Goal: Task Accomplishment & Management: Use online tool/utility

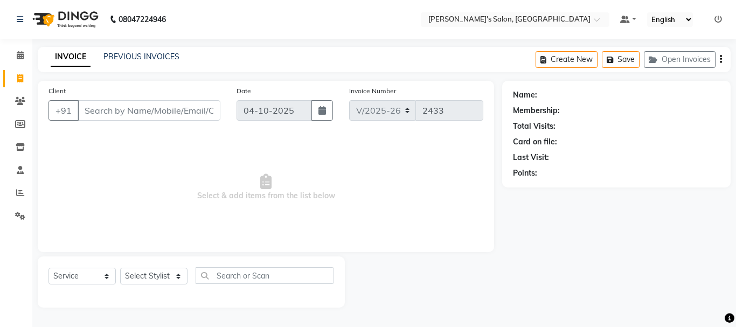
select select "3810"
select select "service"
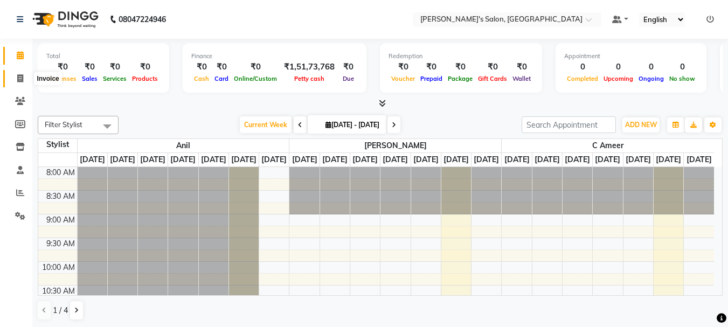
click at [17, 80] on icon at bounding box center [20, 78] width 6 height 8
select select "3810"
select select "service"
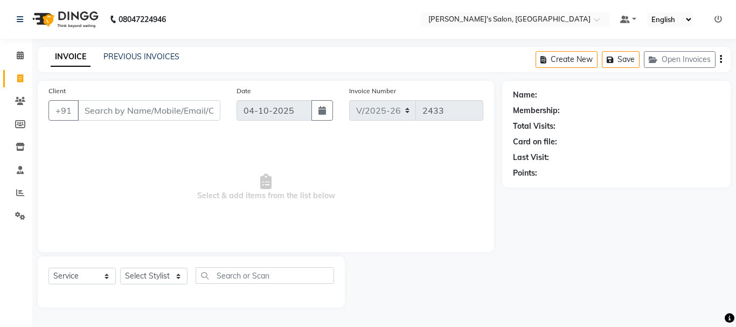
click at [93, 115] on input "Client" at bounding box center [149, 110] width 143 height 20
click at [99, 110] on input "Client" at bounding box center [149, 110] width 143 height 20
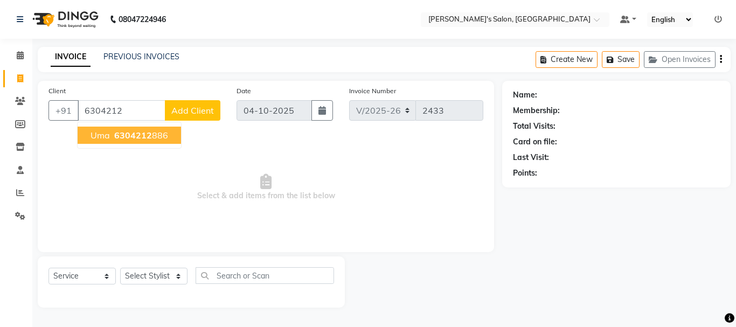
click at [122, 136] on span "6304212" at bounding box center [133, 135] width 38 height 11
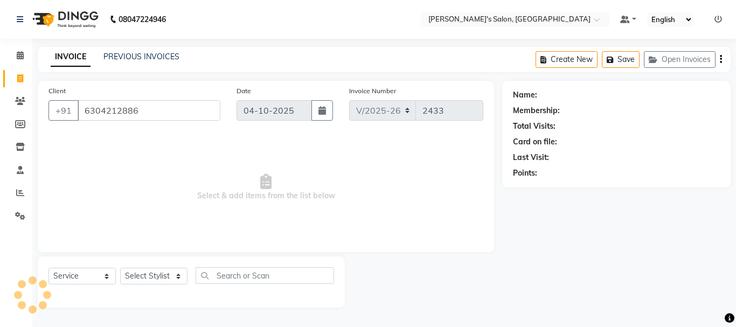
type input "6304212886"
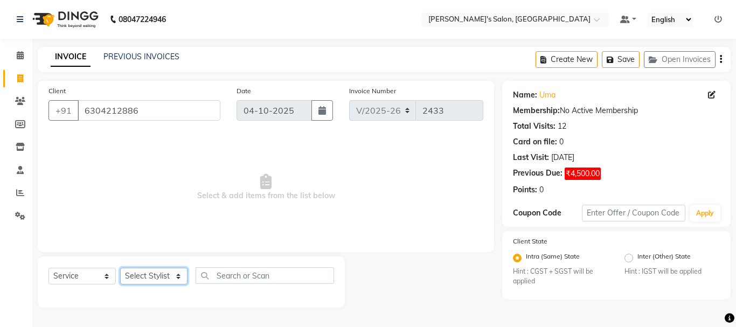
click at [134, 279] on select "Select Stylist Anil arshiya C Ameer Manager manik Salma Sameer Shaban Suma Sura…" at bounding box center [153, 276] width 67 height 17
select select "22948"
click at [120, 268] on select "Select Stylist Anil arshiya C Ameer Manager manik Salma Sameer Shaban Suma Sura…" at bounding box center [153, 276] width 67 height 17
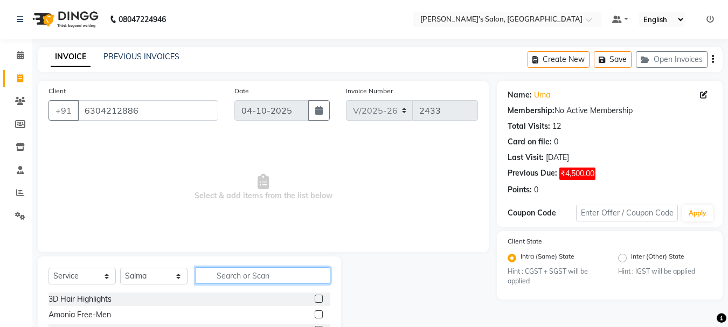
click at [227, 279] on input "text" at bounding box center [263, 275] width 135 height 17
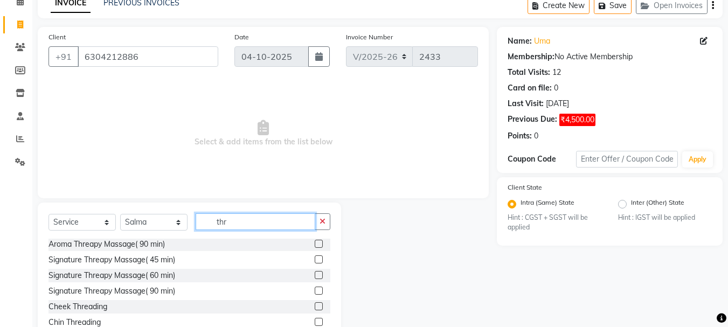
scroll to position [64, 0]
type input "thr"
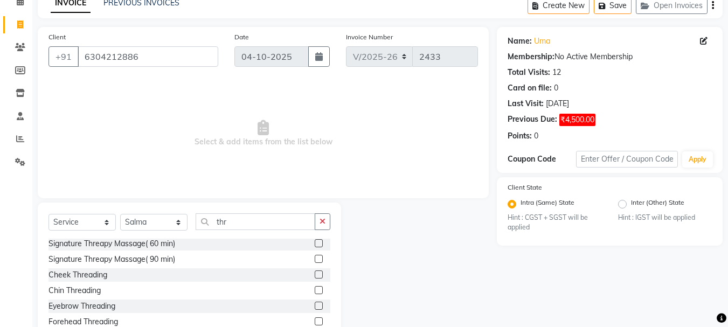
click at [315, 305] on label at bounding box center [319, 306] width 8 height 8
click at [315, 305] on input "checkbox" at bounding box center [318, 306] width 7 height 7
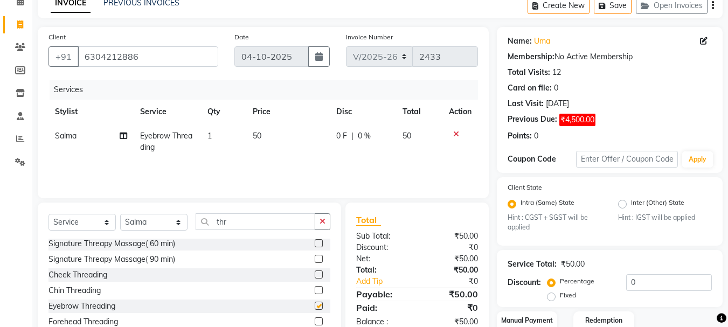
checkbox input "false"
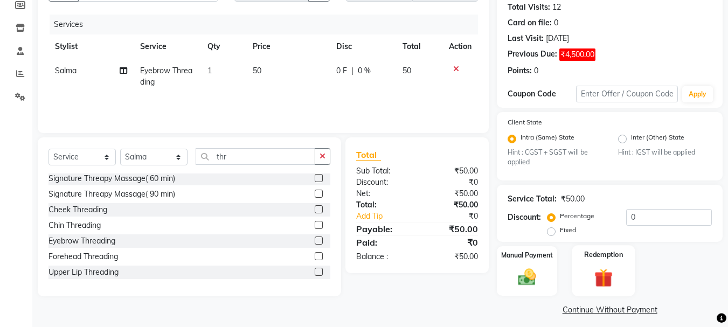
scroll to position [126, 0]
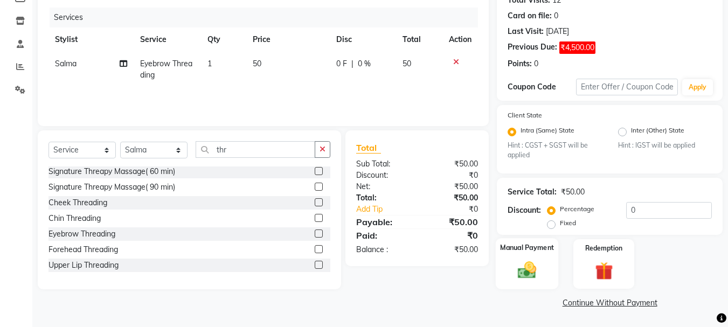
click at [526, 268] on img at bounding box center [527, 271] width 30 height 22
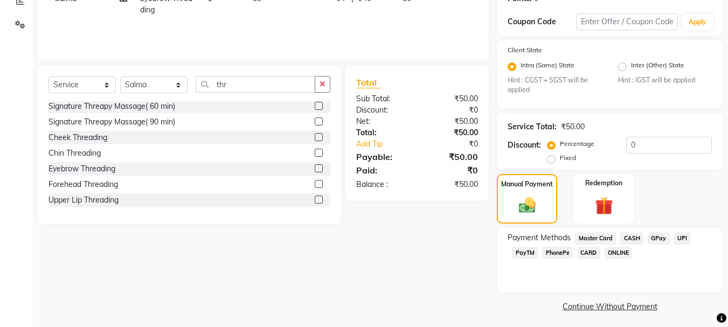
scroll to position [195, 0]
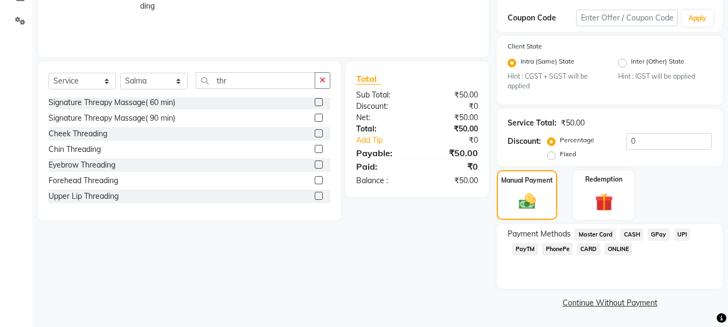
click at [656, 235] on span "GPay" at bounding box center [659, 234] width 22 height 12
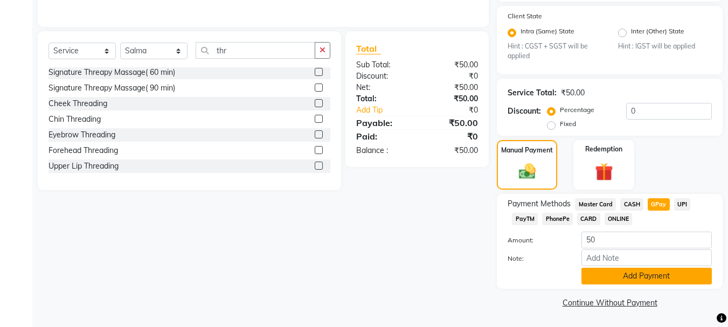
click at [655, 274] on button "Add Payment" at bounding box center [646, 276] width 130 height 17
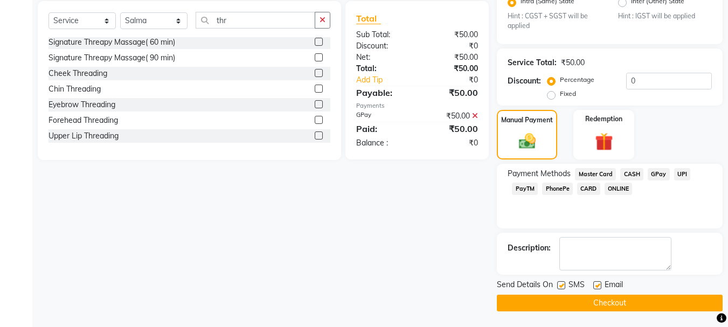
scroll to position [256, 0]
click at [598, 303] on button "Checkout" at bounding box center [610, 302] width 226 height 17
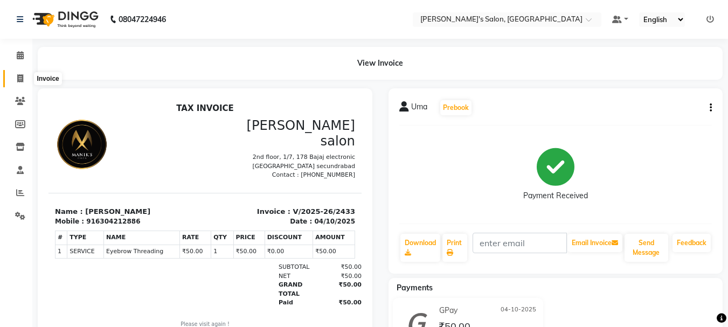
click at [20, 76] on icon at bounding box center [20, 78] width 6 height 8
select select "service"
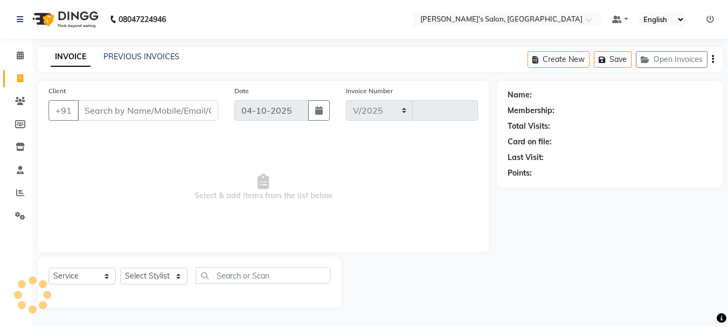
select select "3810"
type input "2434"
click at [636, 237] on div "Name: Membership: Total Visits: Card on file: Last Visit: Points:" at bounding box center [620, 194] width 237 height 227
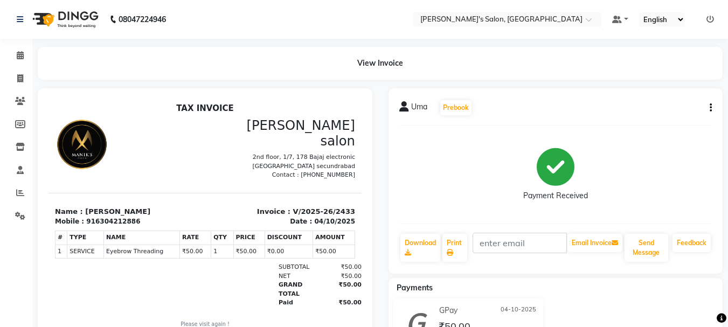
select select "service"
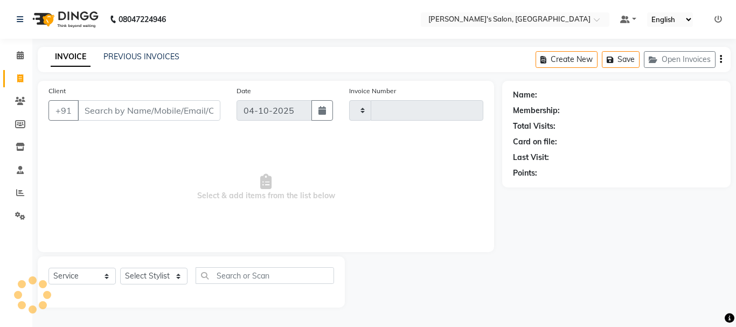
type input "2434"
select select "3810"
